Goal: Obtain resource: Obtain resource

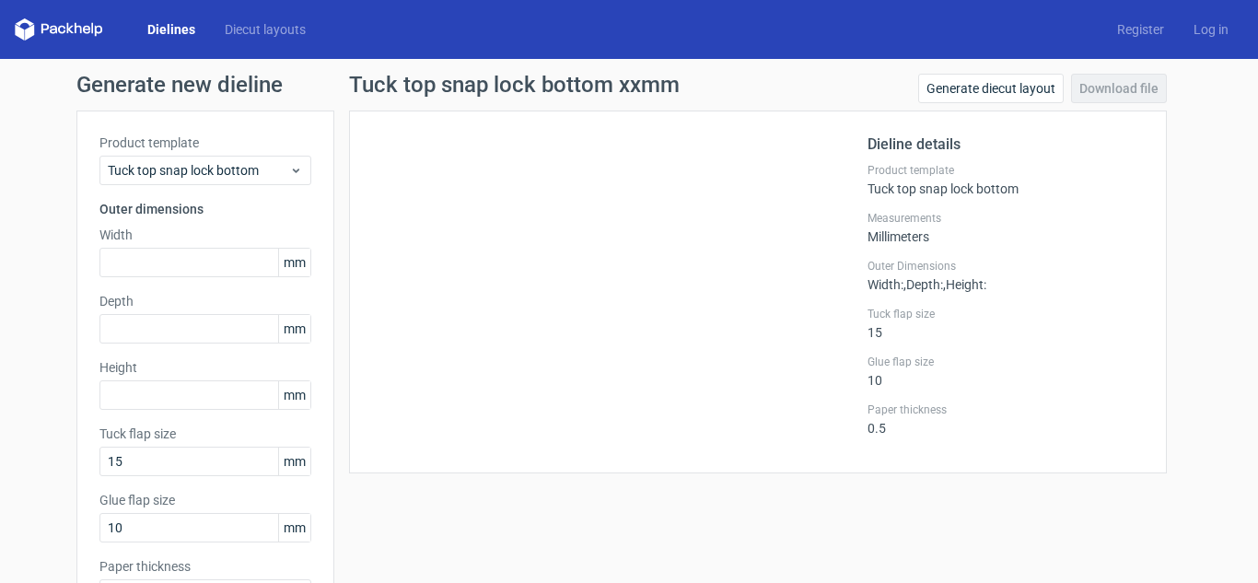
click at [82, 20] on icon at bounding box center [59, 29] width 88 height 22
click at [92, 33] on icon at bounding box center [59, 29] width 88 height 22
drag, startPoint x: 6, startPoint y: 40, endPoint x: 21, endPoint y: 33, distance: 16.9
click at [18, 38] on div "Dielines Diecut layouts Register Log in" at bounding box center [629, 29] width 1258 height 59
drag, startPoint x: 24, startPoint y: 28, endPoint x: 47, endPoint y: 28, distance: 23.0
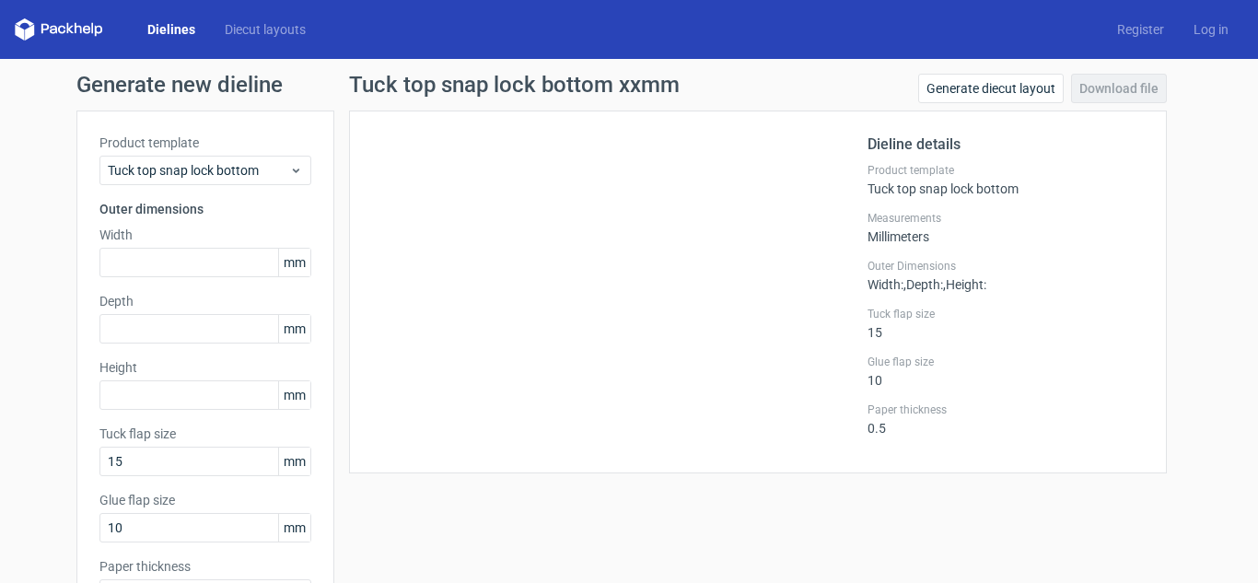
click at [35, 28] on icon at bounding box center [59, 29] width 88 height 22
click at [172, 28] on link "Dielines" at bounding box center [171, 29] width 77 height 18
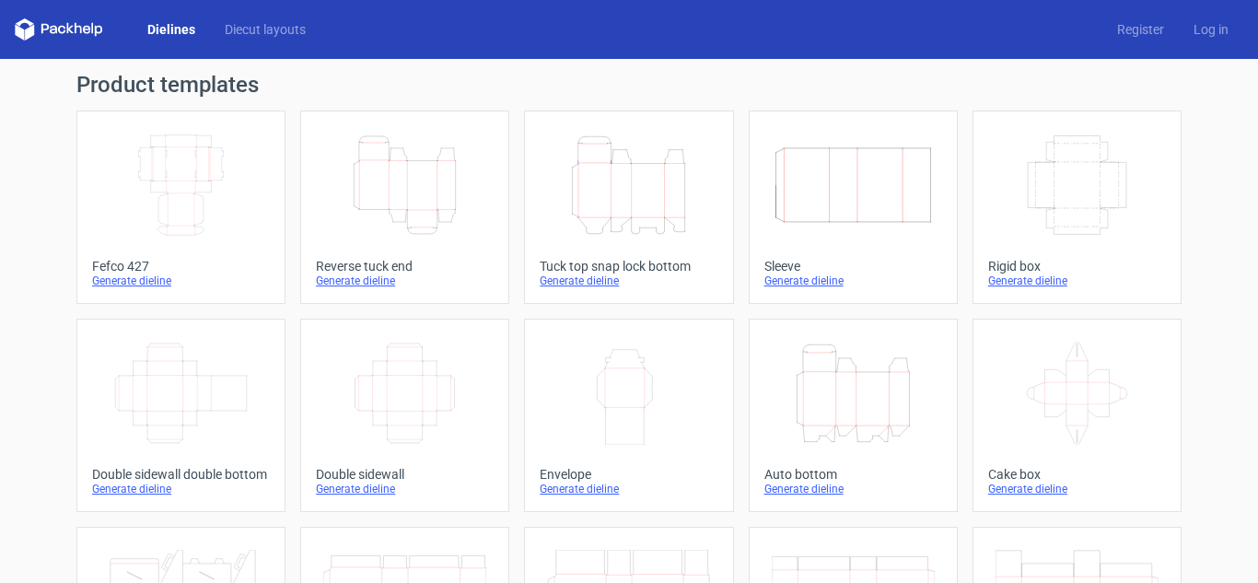
click at [403, 203] on icon "Height Depth Width" at bounding box center [404, 185] width 163 height 103
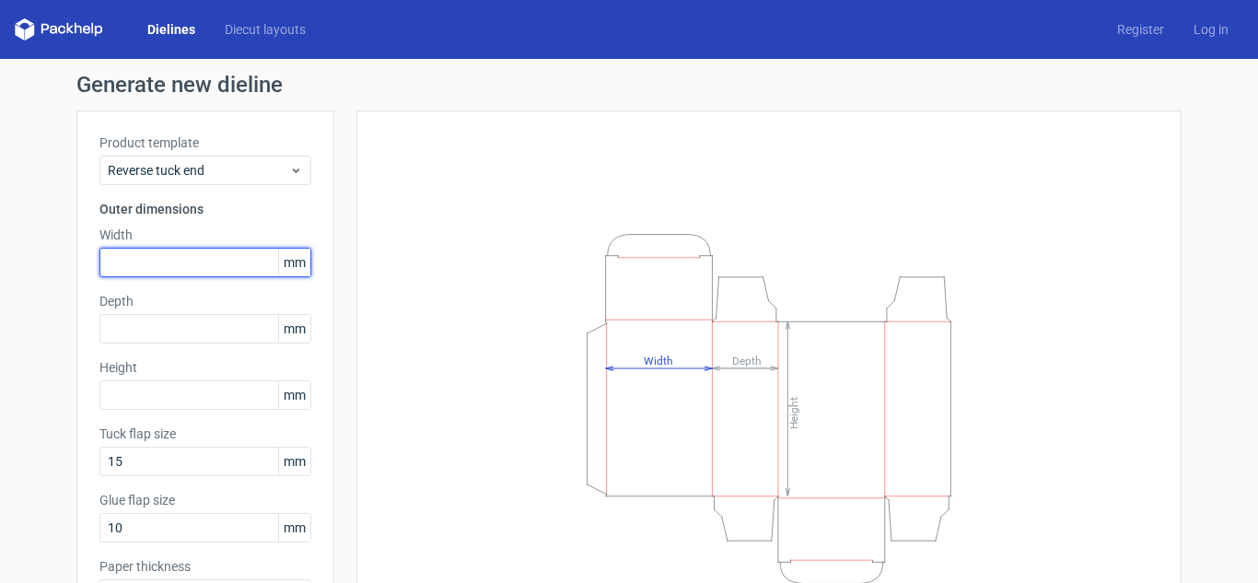
click at [156, 270] on input "text" at bounding box center [205, 262] width 212 height 29
drag, startPoint x: 298, startPoint y: 262, endPoint x: 263, endPoint y: 263, distance: 36.0
click at [263, 263] on div "mm" at bounding box center [205, 262] width 212 height 29
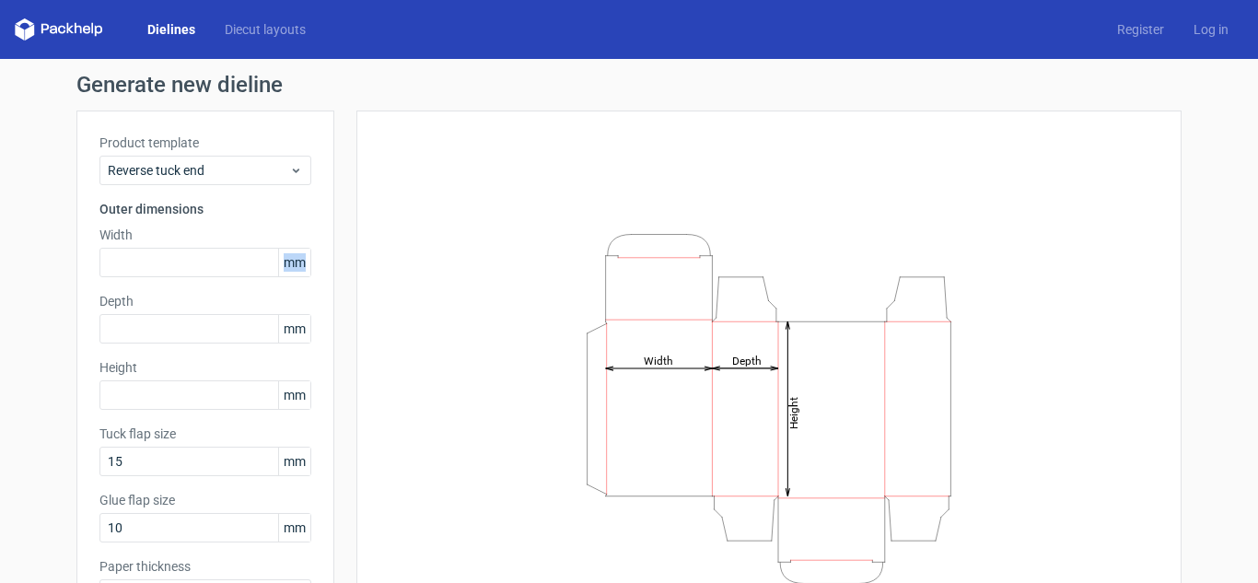
click at [293, 265] on span "mm" at bounding box center [294, 263] width 32 height 28
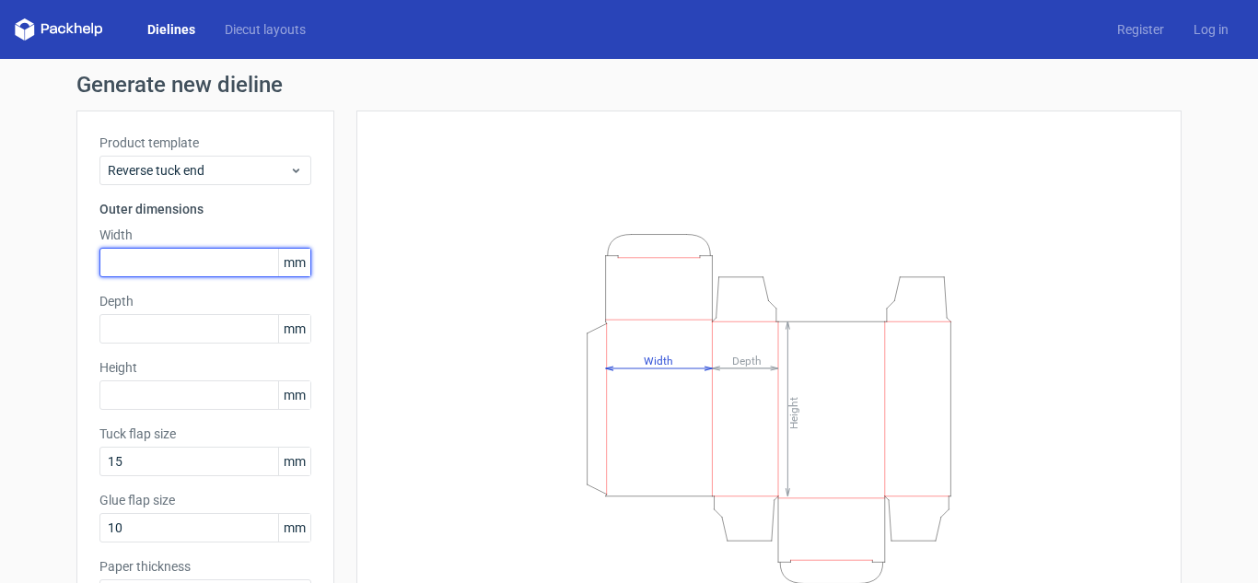
drag, startPoint x: 304, startPoint y: 263, endPoint x: 291, endPoint y: 263, distance: 12.9
click at [291, 263] on div "mm" at bounding box center [205, 262] width 212 height 29
drag, startPoint x: 298, startPoint y: 263, endPoint x: 258, endPoint y: 259, distance: 39.8
click at [258, 259] on div "mm" at bounding box center [205, 262] width 212 height 29
click at [288, 264] on span "mm" at bounding box center [294, 263] width 32 height 28
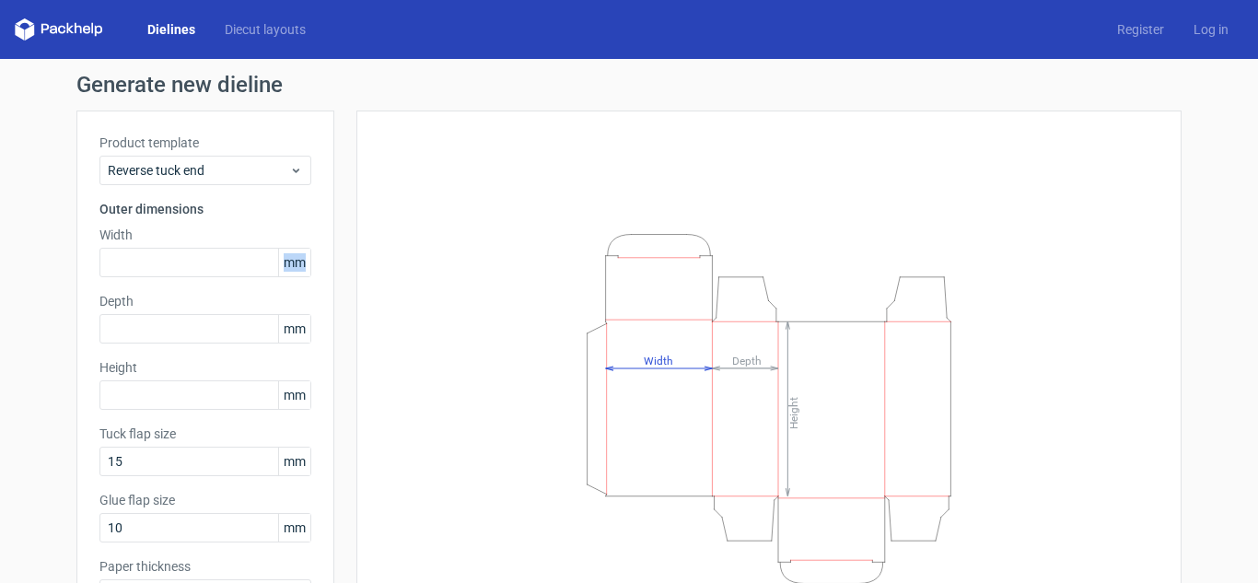
click at [291, 263] on span "mm" at bounding box center [294, 263] width 32 height 28
click at [206, 282] on div "Product template Reverse tuck end Outer dimensions Width mm Depth mm Height [PE…" at bounding box center [205, 379] width 258 height 536
click at [206, 267] on input "text" at bounding box center [205, 262] width 212 height 29
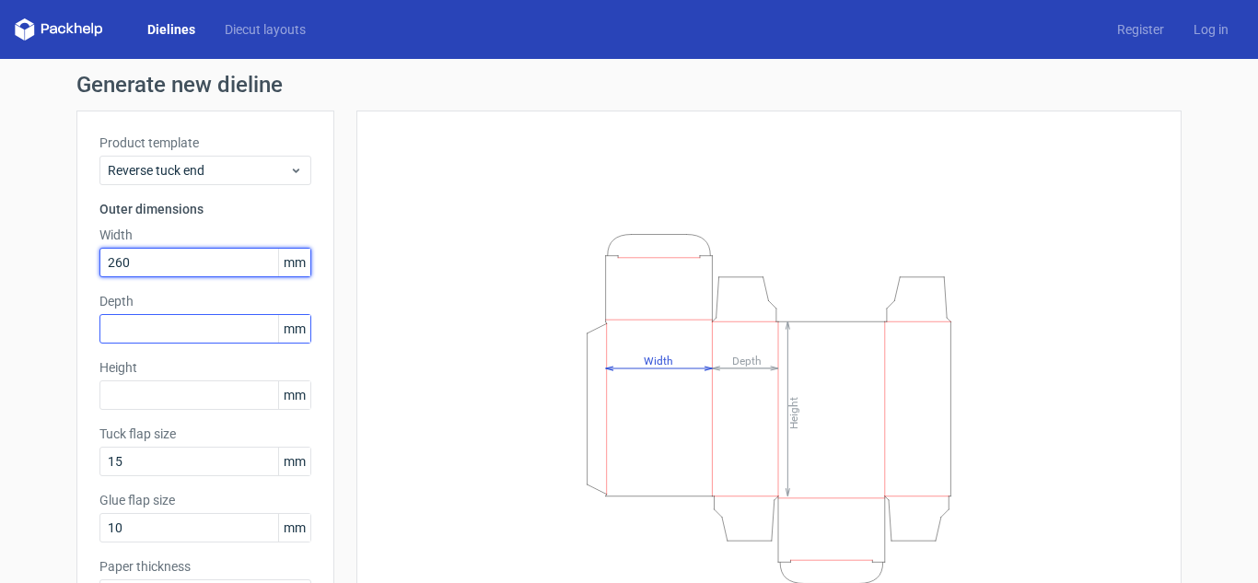
type input "260"
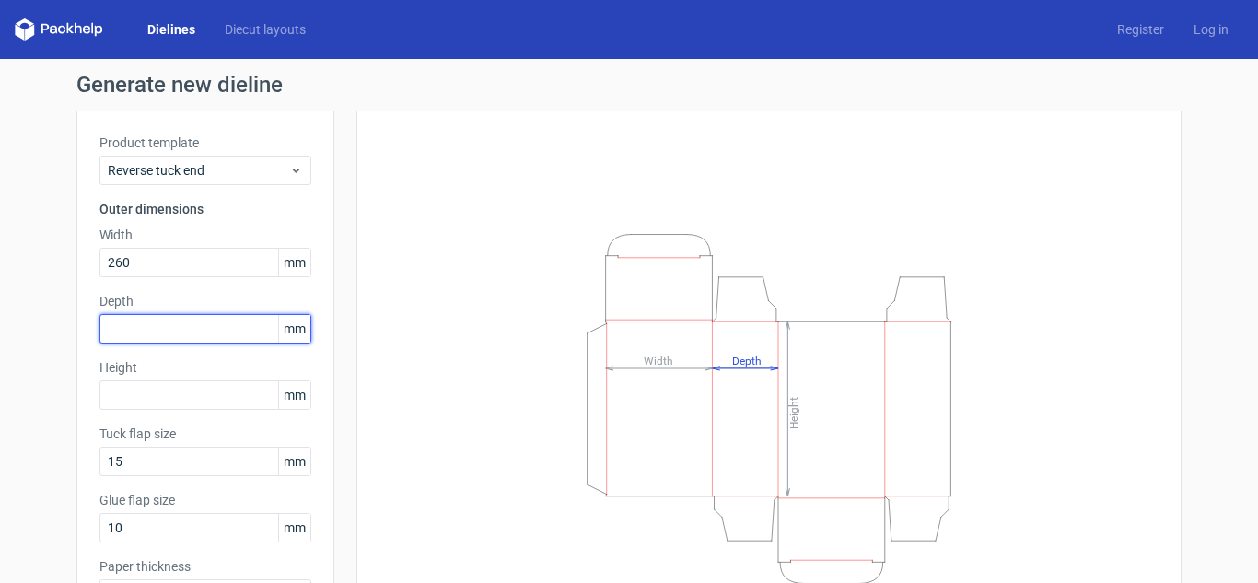
click at [179, 331] on input "text" at bounding box center [205, 328] width 212 height 29
type input "255"
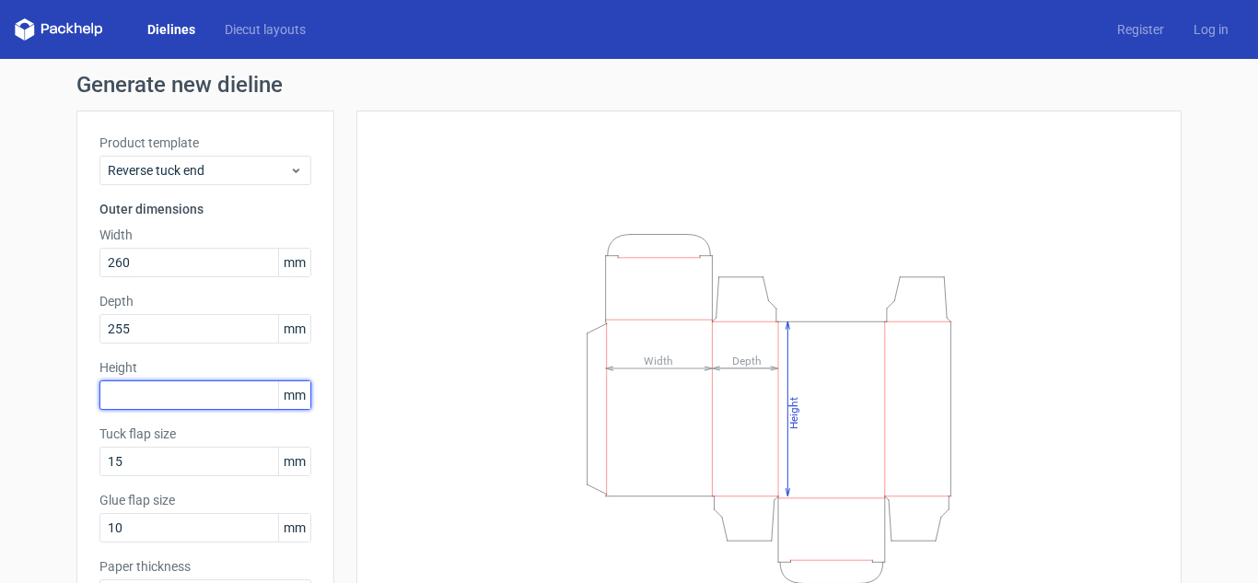
click at [196, 398] on input "text" at bounding box center [205, 394] width 212 height 29
type input "150"
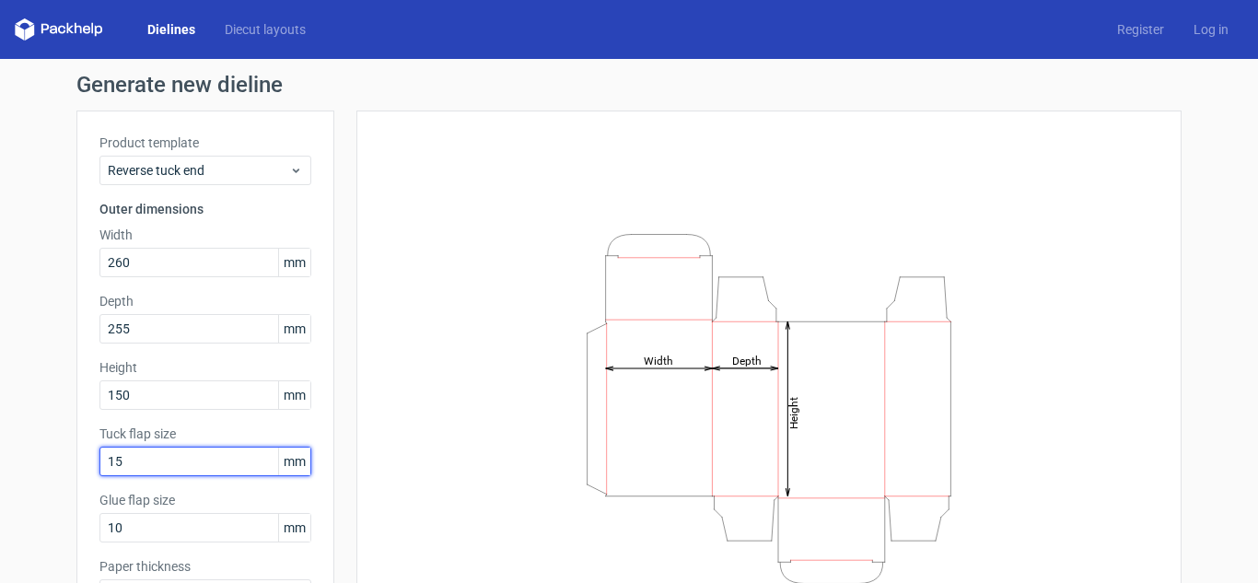
click at [213, 460] on input "15" at bounding box center [205, 461] width 212 height 29
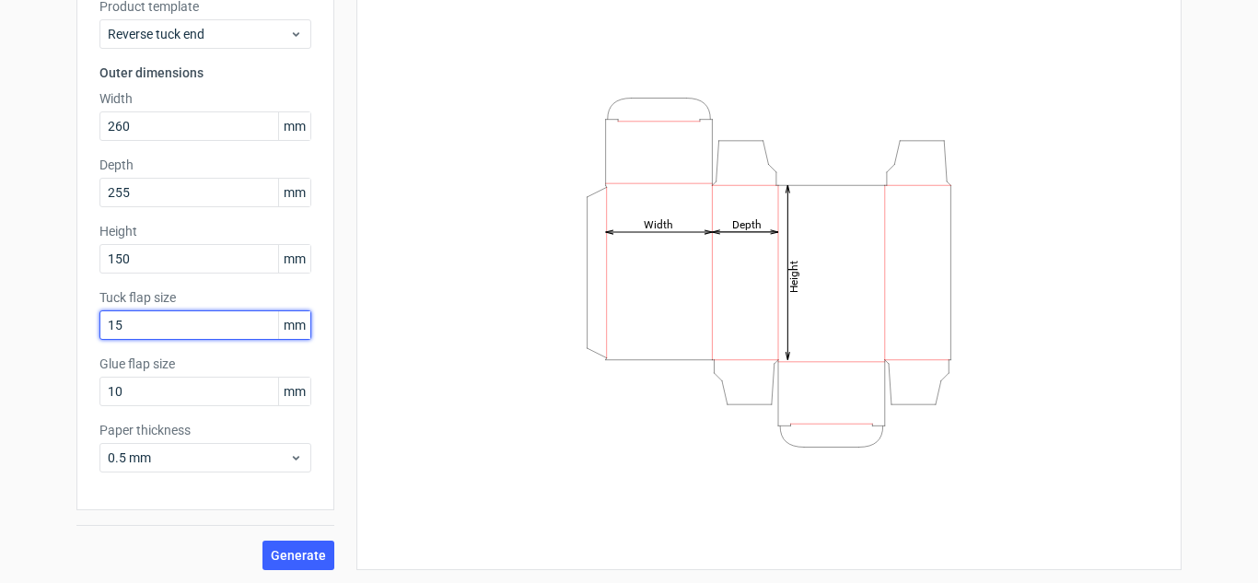
scroll to position [138, 0]
click at [298, 553] on span "Generate" at bounding box center [298, 553] width 55 height 13
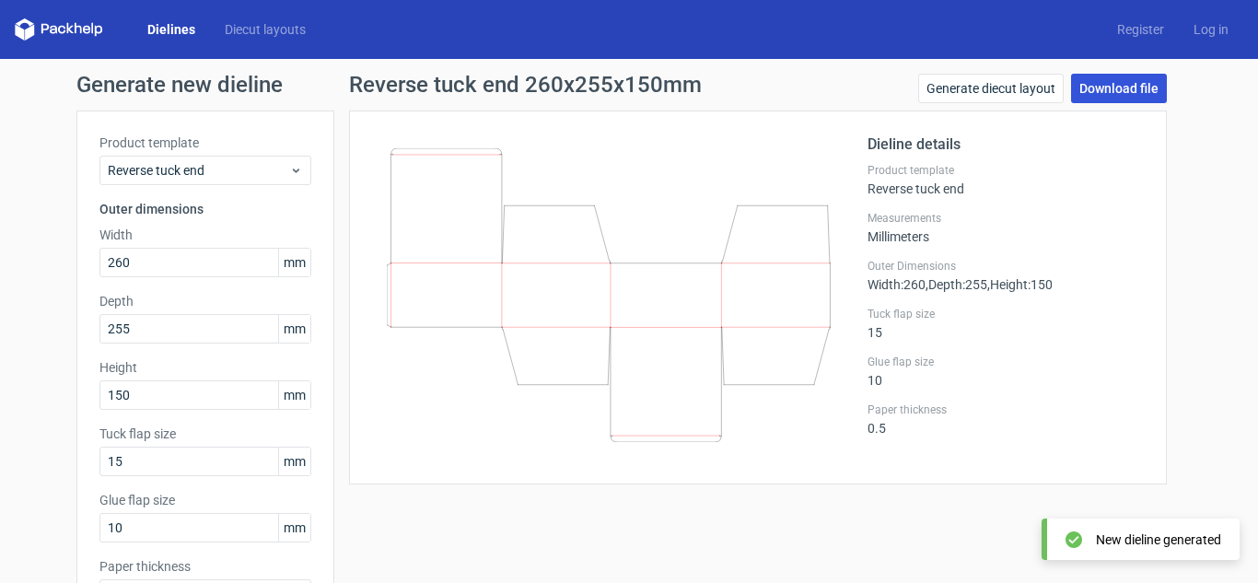
click at [1137, 91] on link "Download file" at bounding box center [1119, 88] width 96 height 29
